Goal: Download file/media

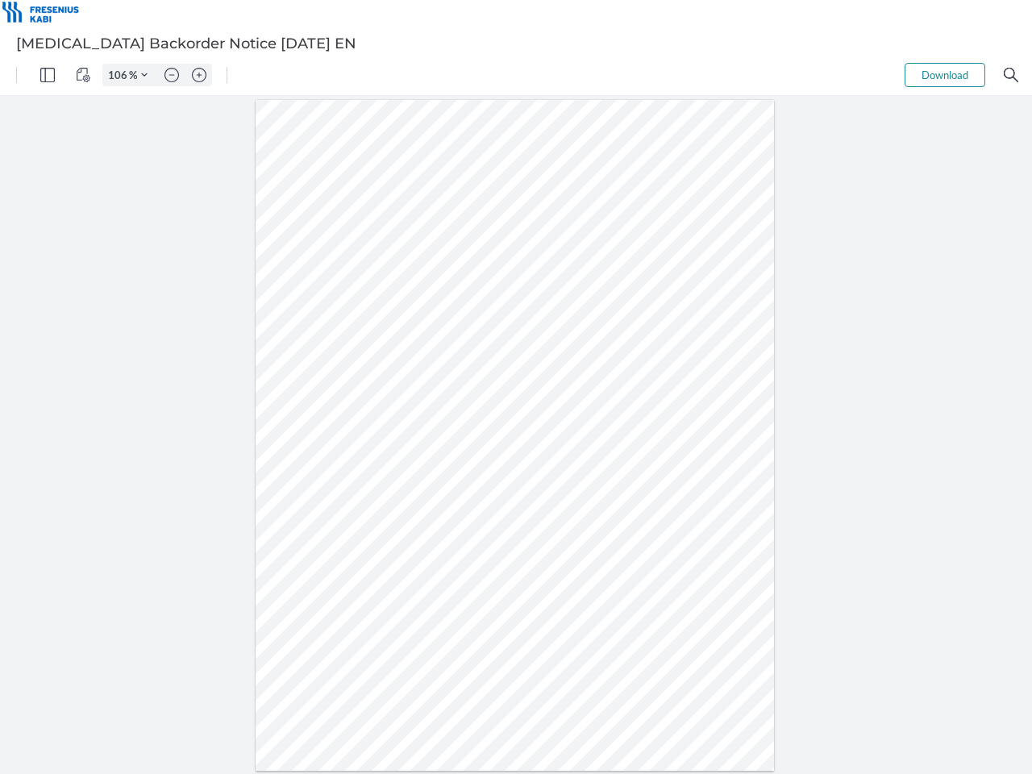
click at [48, 75] on img "Panel" at bounding box center [47, 75] width 15 height 15
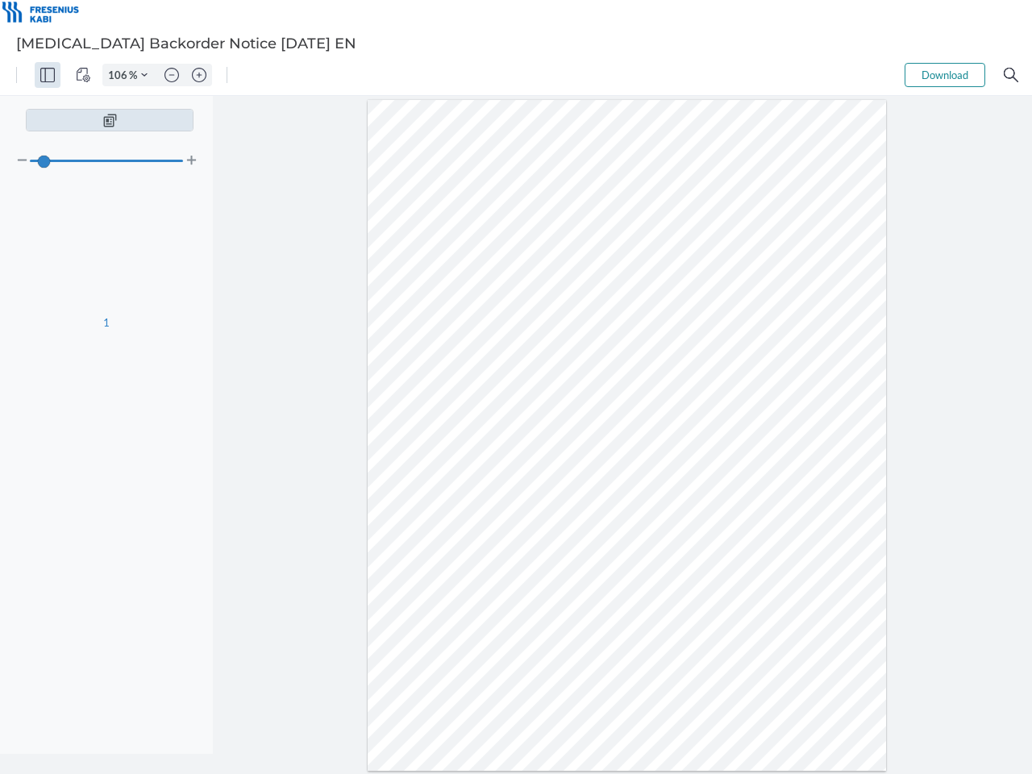
click at [83, 75] on img "View Controls" at bounding box center [83, 75] width 15 height 15
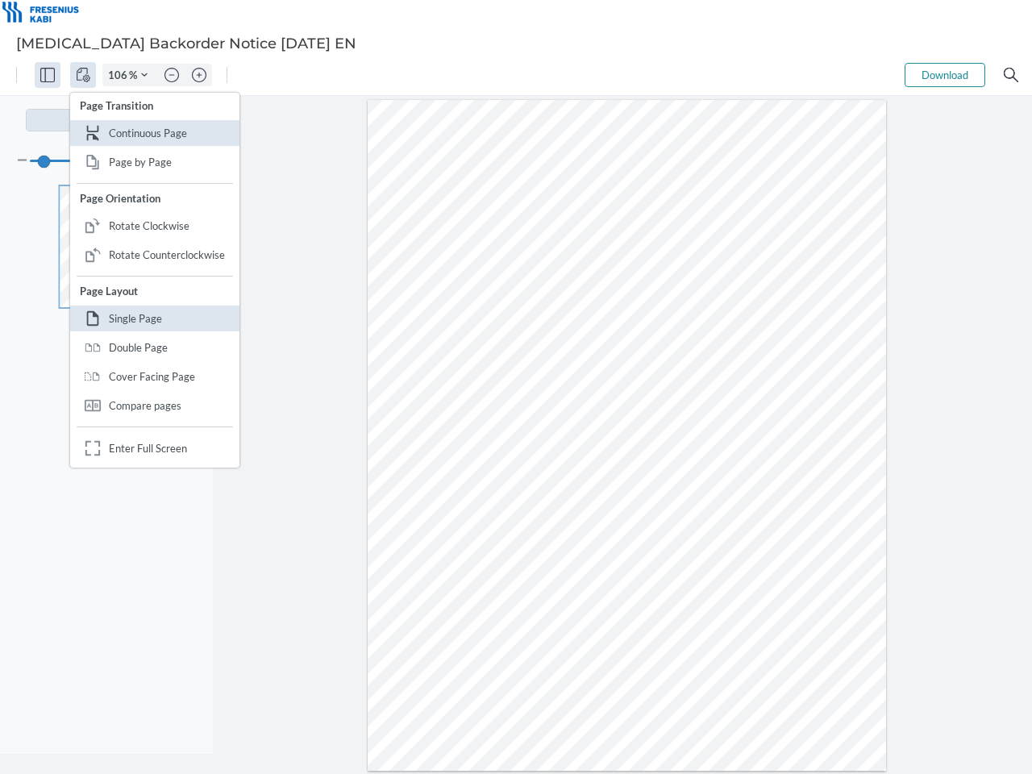
click at [120, 75] on input "106" at bounding box center [116, 75] width 26 height 15
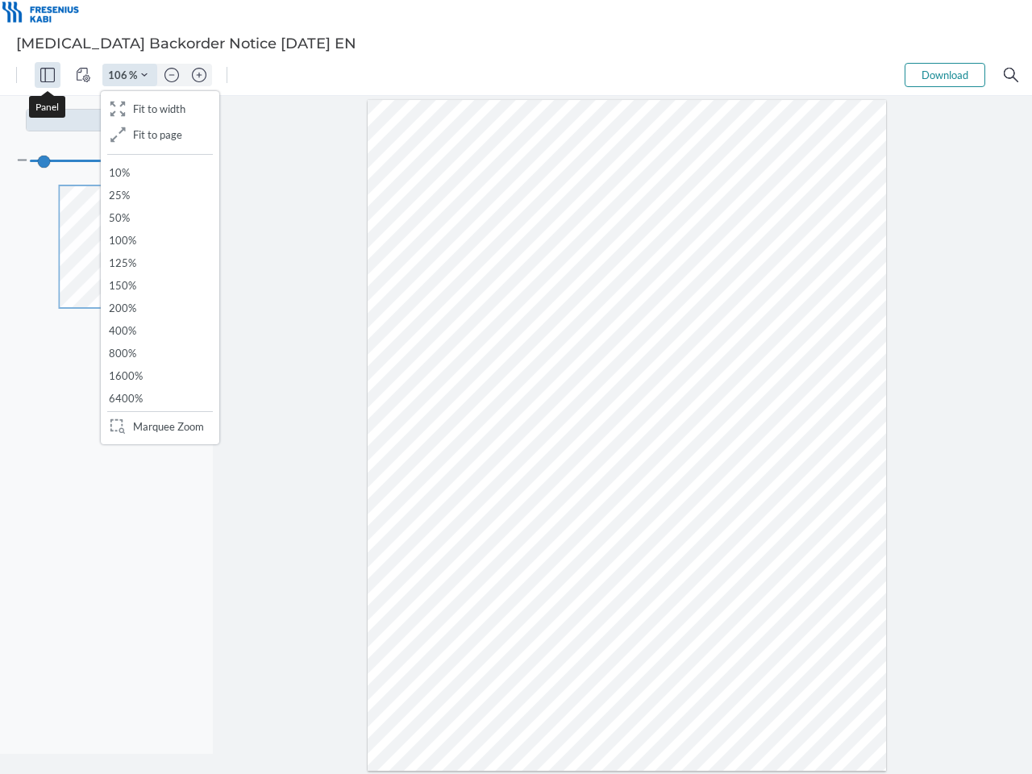
click at [144, 75] on img "Zoom Controls" at bounding box center [144, 75] width 6 height 6
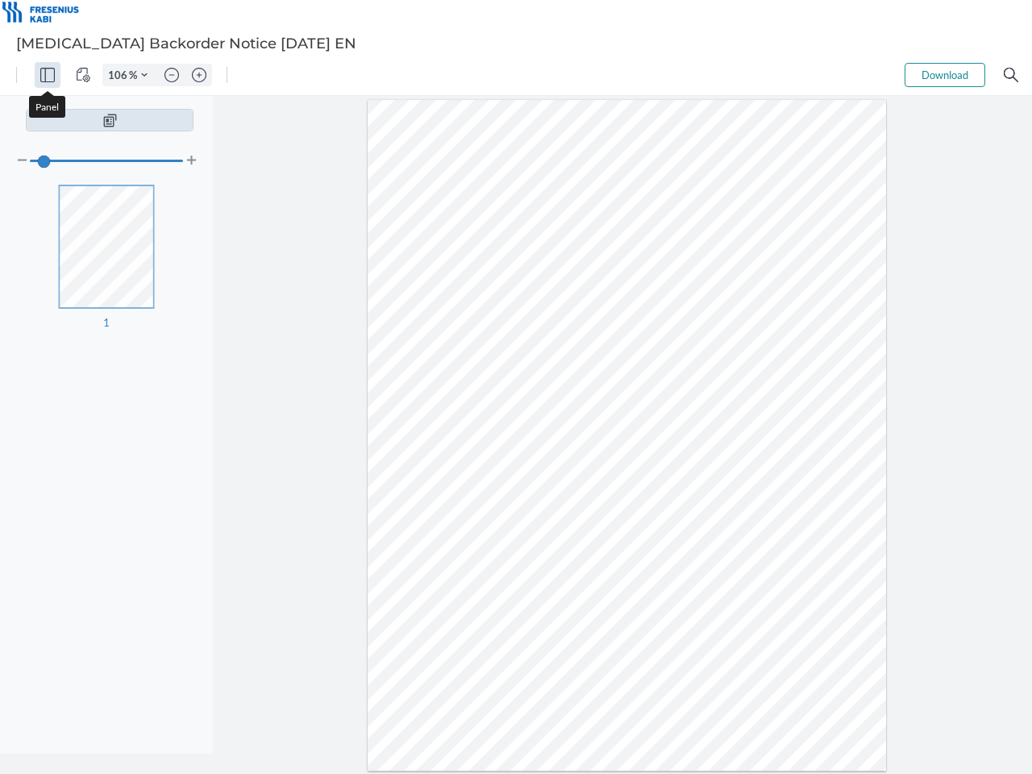
click at [172, 75] on img "Zoom out" at bounding box center [171, 75] width 15 height 15
click at [199, 75] on img "Zoom in" at bounding box center [199, 75] width 15 height 15
type input "106"
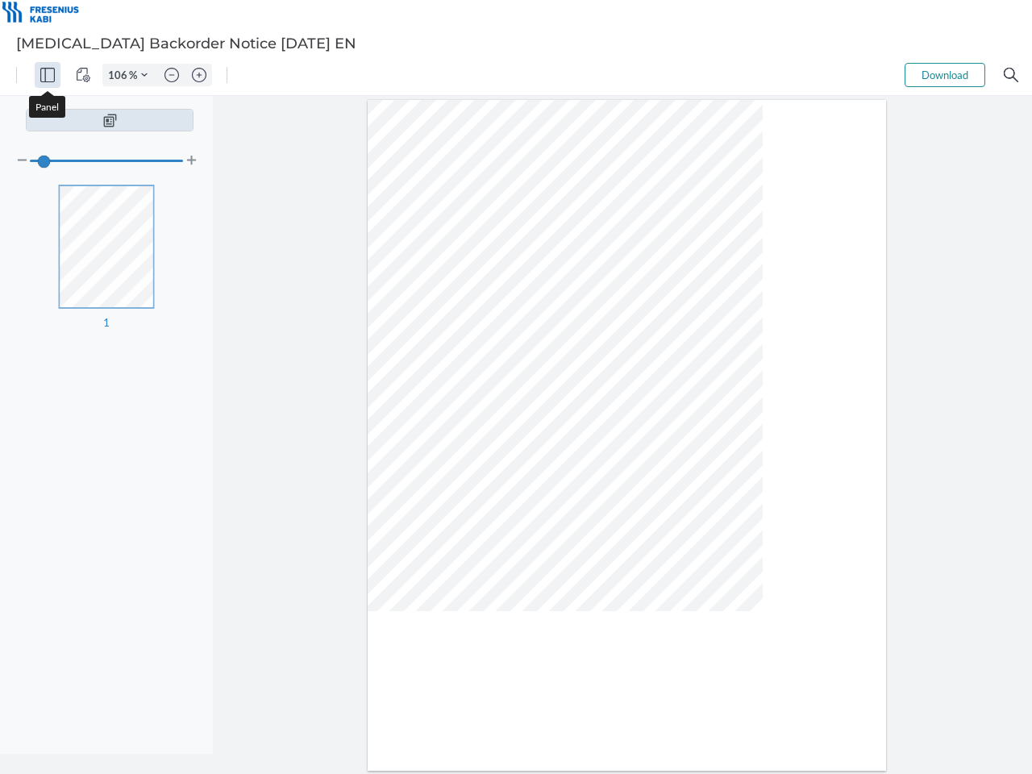
click at [945, 75] on button "Download" at bounding box center [945, 75] width 81 height 24
click at [1011, 75] on img "Search" at bounding box center [1011, 75] width 15 height 15
